Goal: Information Seeking & Learning: Learn about a topic

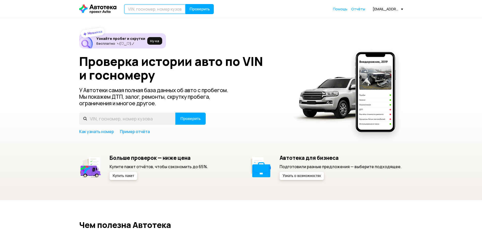
drag, startPoint x: 161, startPoint y: 27, endPoint x: 158, endPoint y: 10, distance: 17.4
click at [158, 10] on input "text" at bounding box center [155, 9] width 62 height 10
paste input "XTAGFK110KY238727"
type input "XTAGFK110KY238727"
click at [197, 7] on span "Проверить" at bounding box center [199, 9] width 20 height 4
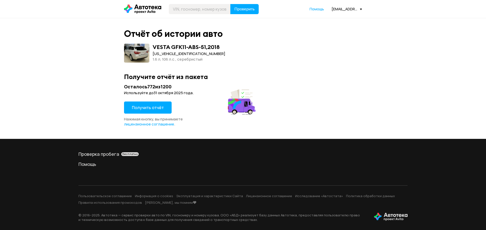
click at [145, 107] on span "Получить отчёт" at bounding box center [148, 108] width 32 height 6
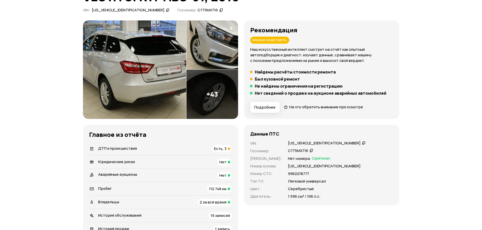
scroll to position [51, 0]
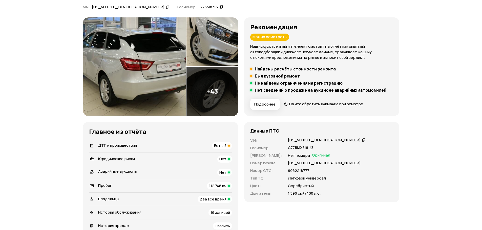
click at [223, 145] on span "Есть, 3" at bounding box center [220, 145] width 12 height 5
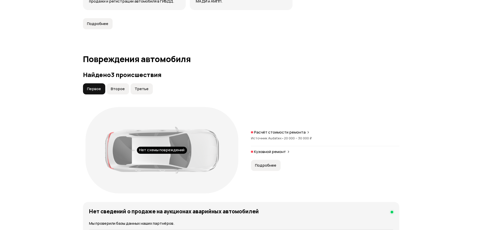
scroll to position [524, 0]
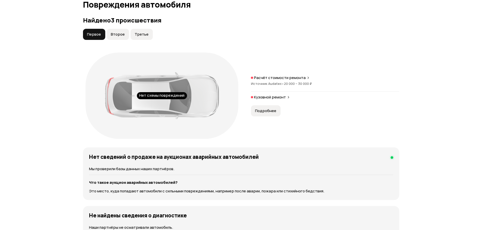
click at [113, 34] on span "Второе" at bounding box center [118, 34] width 14 height 5
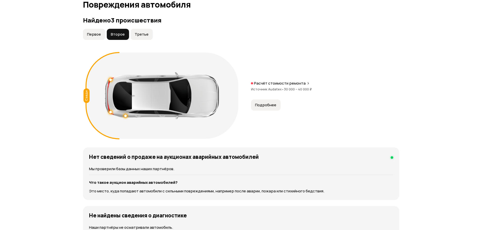
click at [140, 37] on span "Третье" at bounding box center [142, 34] width 14 height 5
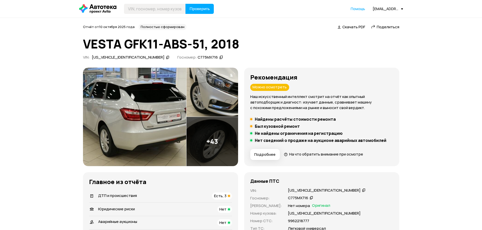
scroll to position [0, 0]
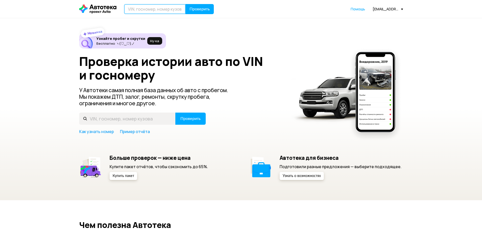
click at [145, 10] on input "text" at bounding box center [155, 9] width 62 height 10
type input "F"
type input "А947ЕУ702"
click at [185, 4] on button "Проверить" at bounding box center [199, 9] width 28 height 10
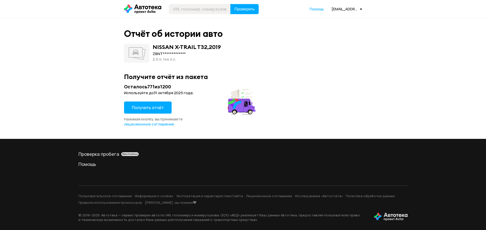
click at [151, 110] on span "Получить отчёт" at bounding box center [148, 108] width 32 height 6
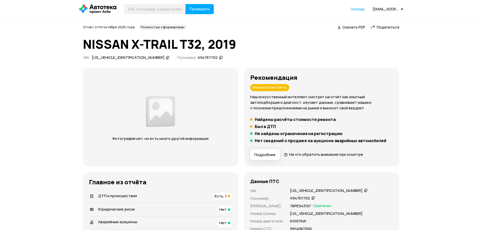
scroll to position [25, 0]
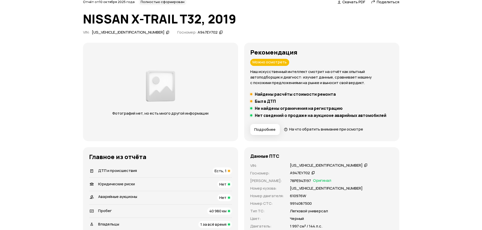
click at [364, 165] on icon at bounding box center [366, 165] width 4 height 5
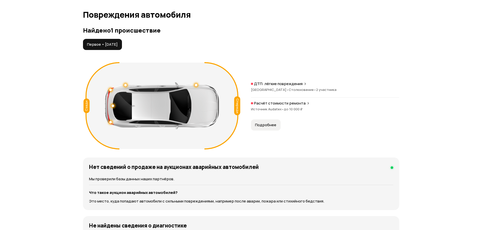
scroll to position [506, 0]
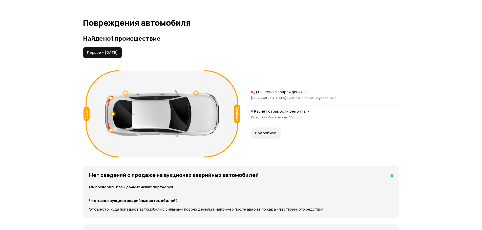
click at [272, 91] on p "ДТП: лёгкие повреждения" at bounding box center [278, 92] width 49 height 5
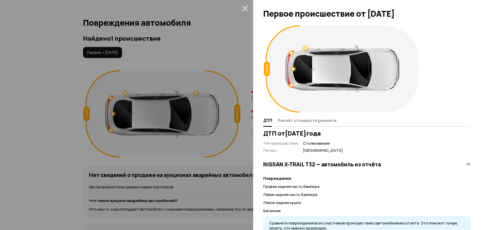
click at [219, 54] on div at bounding box center [243, 115] width 486 height 230
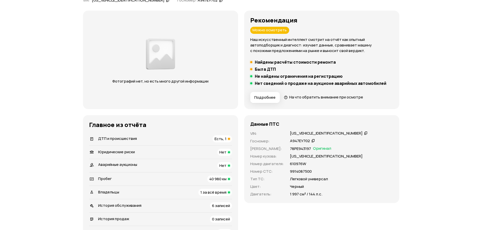
scroll to position [57, 0]
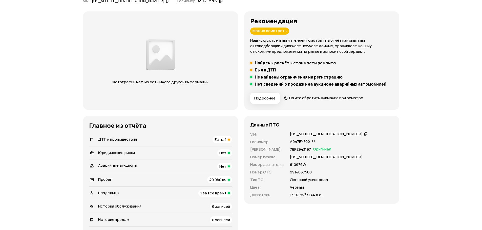
click at [364, 134] on icon at bounding box center [366, 134] width 4 height 5
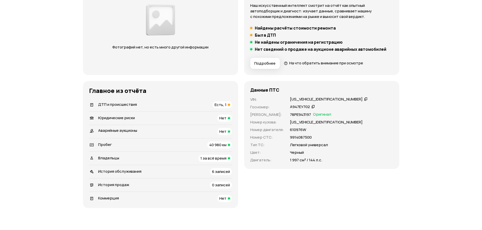
scroll to position [183, 0]
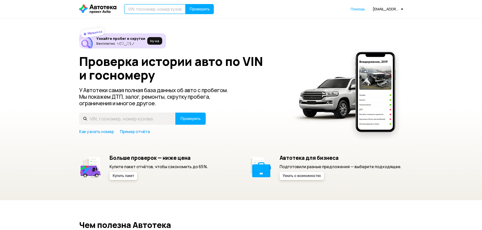
click at [159, 11] on input "text" at bounding box center [155, 9] width 62 height 10
type input "В095ВХ702"
click at [185, 4] on button "Проверить" at bounding box center [199, 9] width 28 height 10
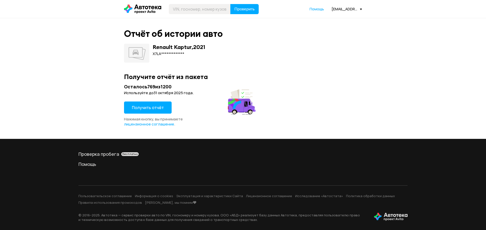
click at [163, 105] on button "Получить отчёт" at bounding box center [148, 108] width 48 height 12
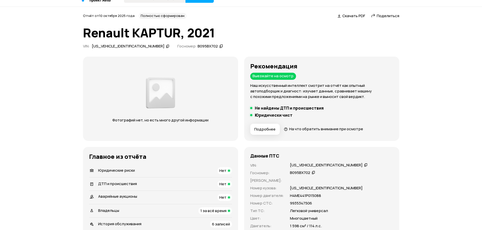
scroll to position [51, 0]
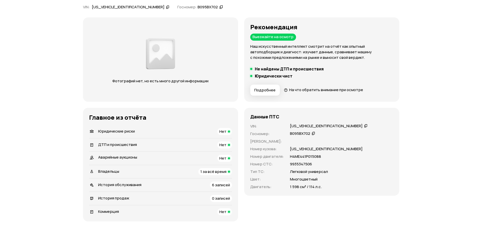
click at [364, 124] on icon at bounding box center [366, 125] width 4 height 5
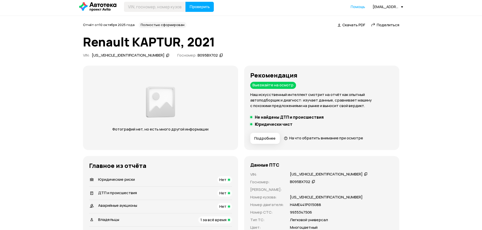
scroll to position [0, 0]
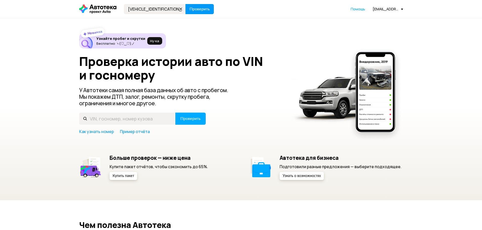
type input "Z94G2811AHR030914"
click at [195, 8] on span "Проверить" at bounding box center [199, 9] width 20 height 4
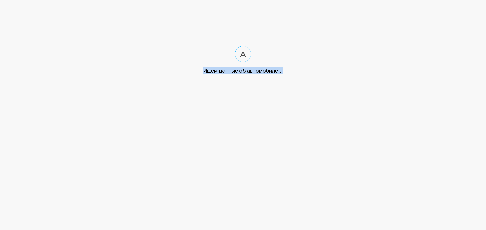
drag, startPoint x: 188, startPoint y: 64, endPoint x: 325, endPoint y: 77, distance: 137.2
click at [325, 77] on html "Ищем данные об автомобиле..." at bounding box center [243, 42] width 486 height 85
click at [316, 76] on html "Ищем данные об автомобиле..." at bounding box center [243, 42] width 486 height 85
drag, startPoint x: 316, startPoint y: 76, endPoint x: 195, endPoint y: 75, distance: 121.2
click at [195, 75] on html "Ищем данные об автомобиле..." at bounding box center [243, 42] width 486 height 85
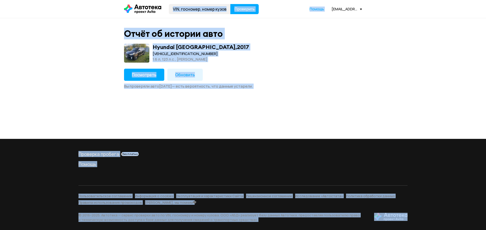
click at [247, 60] on div "Hyundai CRETA , 2017 Z94G2811AHR030914 1.6 л, 123 л.c., черный" at bounding box center [243, 53] width 238 height 19
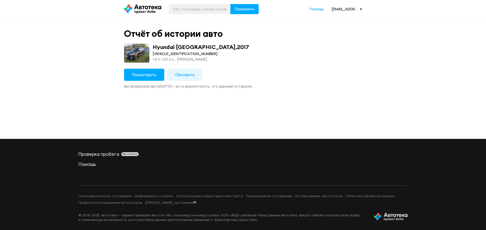
click at [146, 75] on span "Посмотреть" at bounding box center [144, 75] width 25 height 6
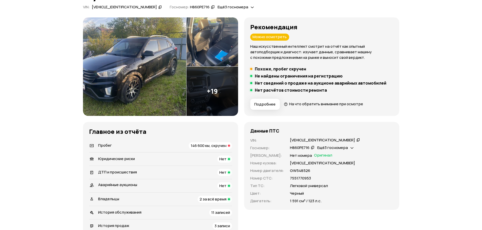
click at [226, 147] on span "146 600 км, скручен" at bounding box center [209, 145] width 36 height 5
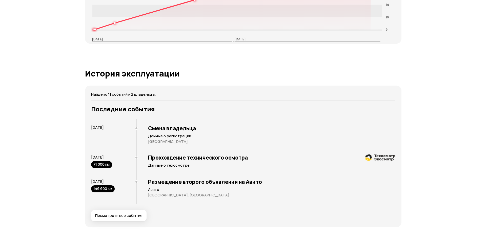
scroll to position [909, 0]
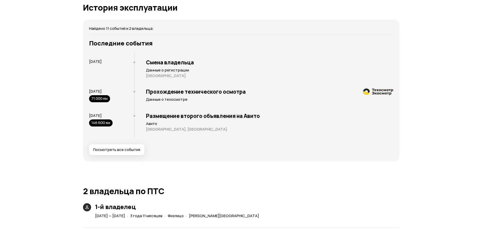
click at [132, 153] on button "Посмотреть все события" at bounding box center [116, 149] width 55 height 11
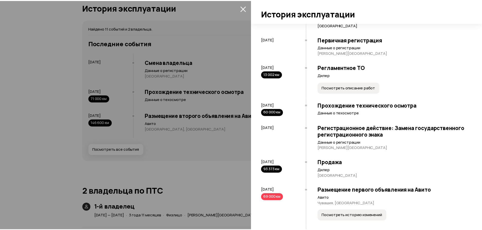
scroll to position [73, 0]
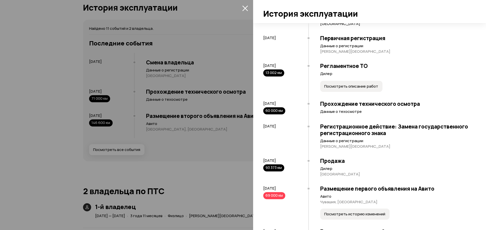
drag, startPoint x: 273, startPoint y: 163, endPoint x: 296, endPoint y: 165, distance: 23.4
click at [296, 165] on div "3 февраля 2021 93 373 км" at bounding box center [285, 164] width 45 height 13
click at [292, 166] on div "3 февраля 2021 93 373 км" at bounding box center [285, 164] width 45 height 13
click at [238, 180] on div at bounding box center [243, 115] width 486 height 230
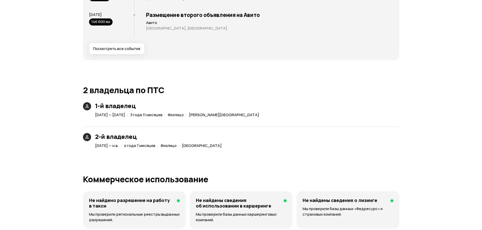
scroll to position [884, 0]
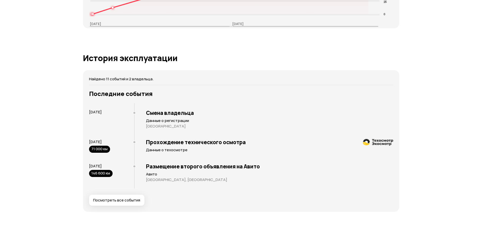
click at [122, 178] on div "Последние события 28 марта 2021 Смена владельца Данные о регистрации Республика…" at bounding box center [241, 148] width 304 height 116
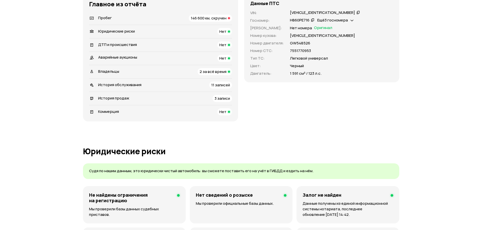
scroll to position [100, 0]
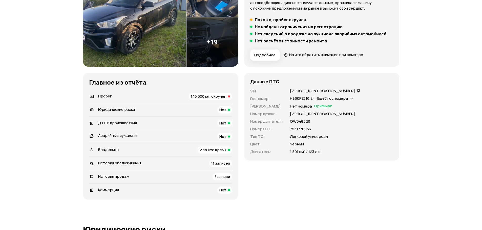
click at [356, 90] on icon at bounding box center [358, 90] width 4 height 5
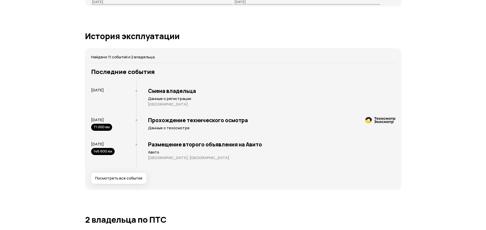
scroll to position [885, 0]
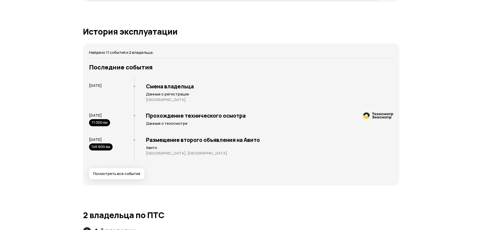
click at [119, 176] on span "Посмотреть все события" at bounding box center [116, 174] width 47 height 5
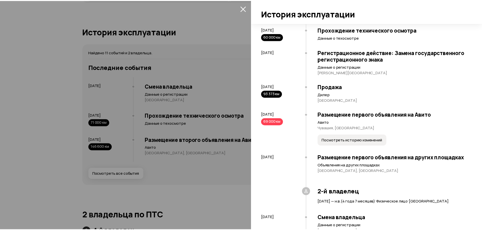
scroll to position [152, 0]
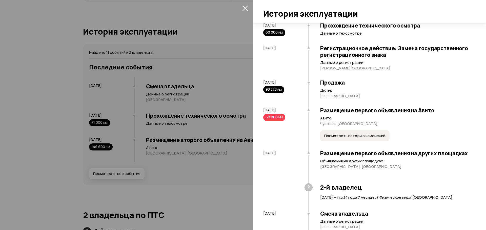
click at [87, 167] on div at bounding box center [243, 115] width 486 height 230
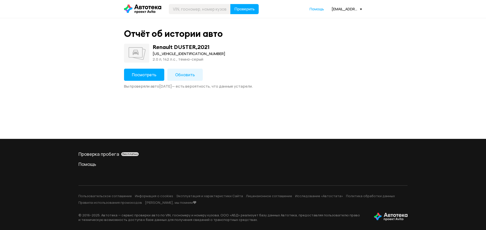
click at [159, 76] on button "Посмотреть" at bounding box center [144, 75] width 40 height 12
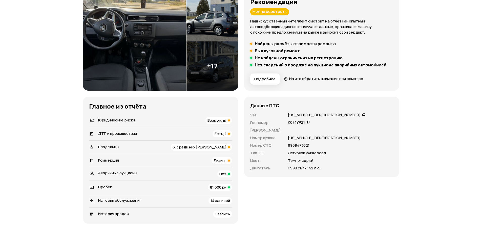
click at [215, 149] on span "3, среди них [PERSON_NAME]" at bounding box center [200, 147] width 54 height 5
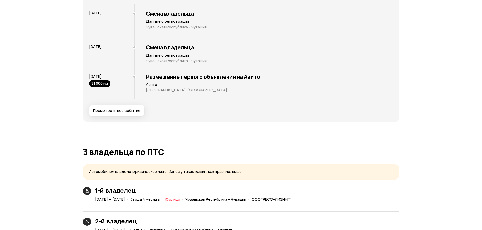
scroll to position [1171, 0]
